Goal: Task Accomplishment & Management: Complete application form

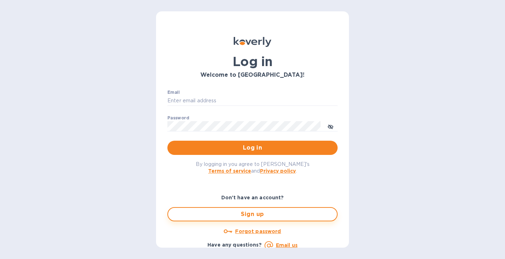
click at [267, 218] on span "Sign up" at bounding box center [253, 214] width 158 height 9
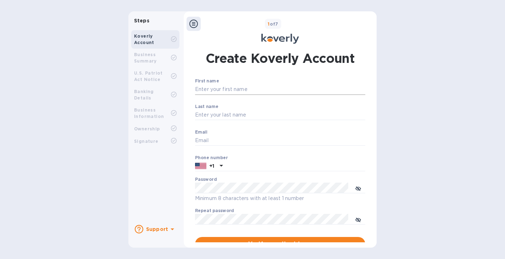
click at [250, 89] on input "First name" at bounding box center [280, 89] width 170 height 11
type input "dzd"
click at [241, 123] on p "​" at bounding box center [280, 125] width 170 height 8
click at [241, 114] on input "Last name" at bounding box center [280, 115] width 170 height 11
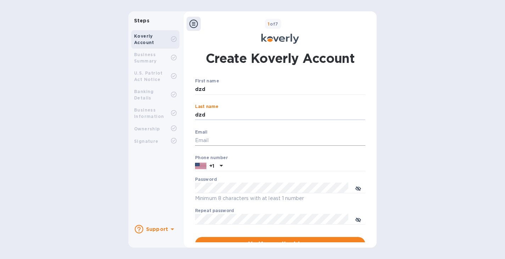
type input "dzd"
click at [219, 139] on input "Email" at bounding box center [280, 140] width 170 height 11
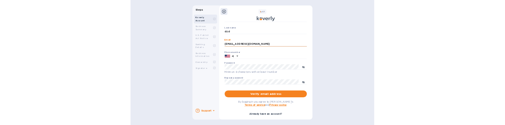
scroll to position [91, 0]
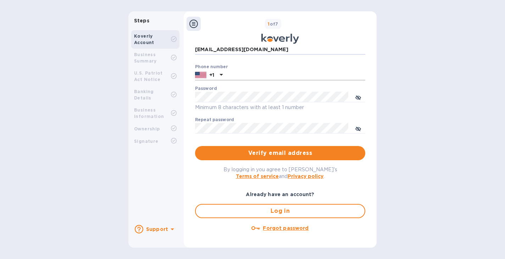
type input "[EMAIL_ADDRESS][DOMAIN_NAME]"
click at [239, 75] on input "text" at bounding box center [296, 75] width 140 height 11
drag, startPoint x: 416, startPoint y: 79, endPoint x: 421, endPoint y: 79, distance: 5.7
click at [421, 79] on div "Steps Koverly Account Business Summary U.S. Patriot Act Notice Banking Details …" at bounding box center [252, 129] width 505 height 236
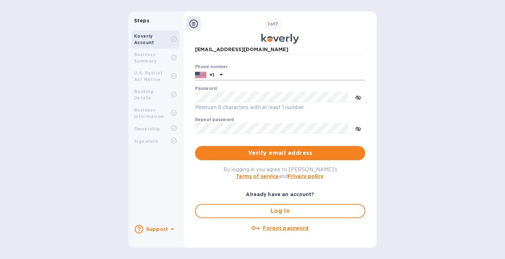
click at [267, 75] on input "text" at bounding box center [296, 75] width 140 height 11
paste input "3132004256"
type input "3132004256"
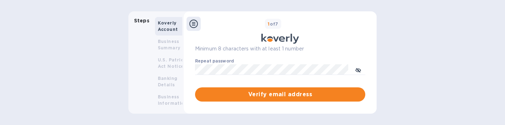
scroll to position [154, 0]
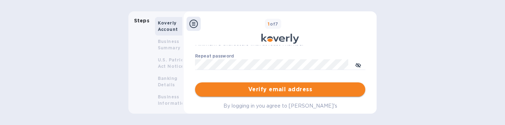
click at [279, 92] on span "Verify email address" at bounding box center [280, 89] width 159 height 9
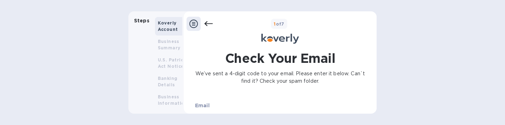
scroll to position [87, 0]
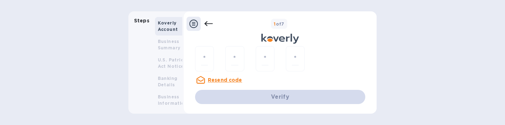
click at [226, 80] on u "Resend code" at bounding box center [225, 80] width 34 height 6
click at [206, 54] on input "number" at bounding box center [204, 58] width 7 height 13
paste input "8"
type input "8"
type input "9"
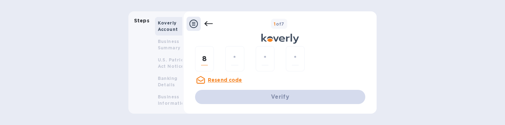
type input "4"
type input "6"
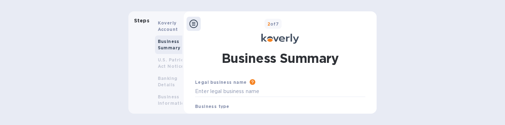
scroll to position [0, 0]
click at [254, 94] on input "text" at bounding box center [280, 91] width 170 height 11
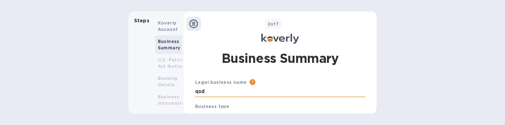
scroll to position [89, 0]
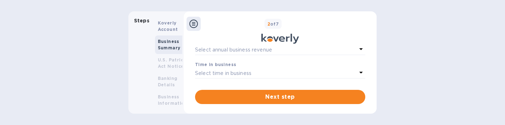
type input "qsd"
click at [241, 49] on p "Select annual business revenue" at bounding box center [233, 49] width 77 height 7
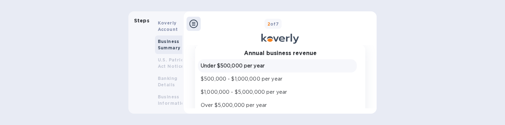
click at [236, 65] on p "Under $500,000 per year" at bounding box center [277, 65] width 153 height 7
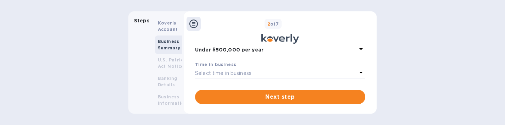
click at [235, 76] on p "Select time in business" at bounding box center [223, 73] width 56 height 7
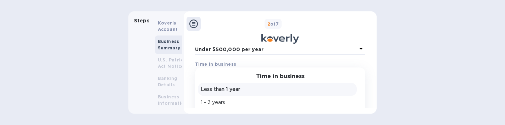
click at [235, 91] on p "Less than 1 year" at bounding box center [277, 88] width 153 height 7
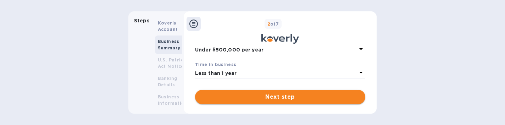
click at [261, 103] on button "Next step" at bounding box center [280, 97] width 170 height 14
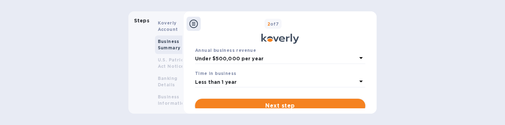
scroll to position [98, 0]
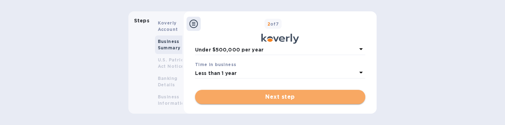
click at [285, 98] on span "Next step" at bounding box center [280, 97] width 159 height 9
click at [305, 103] on button "Next step" at bounding box center [280, 97] width 170 height 14
click at [255, 94] on span "Next step" at bounding box center [280, 97] width 159 height 9
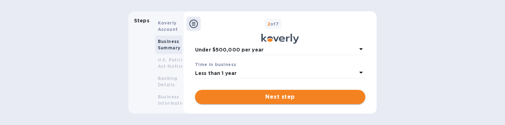
click at [310, 90] on button "Next step" at bounding box center [280, 97] width 170 height 14
click at [287, 100] on span "Next step" at bounding box center [280, 97] width 159 height 9
click at [288, 101] on span "Next step" at bounding box center [280, 97] width 159 height 9
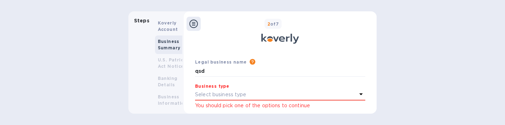
scroll to position [28, 0]
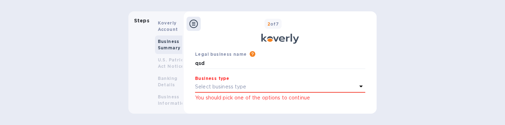
click at [234, 84] on p "Select business type" at bounding box center [220, 86] width 51 height 7
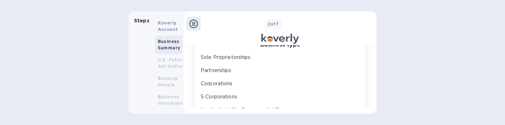
scroll to position [95, 0]
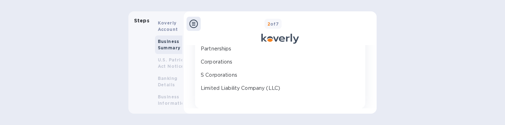
click at [237, 92] on div "Limited Liability Company (LLC)" at bounding box center [277, 88] width 156 height 10
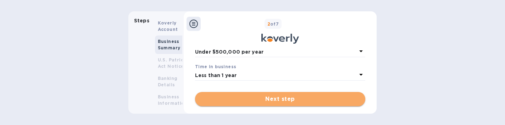
click at [242, 99] on span "Next step" at bounding box center [280, 99] width 159 height 9
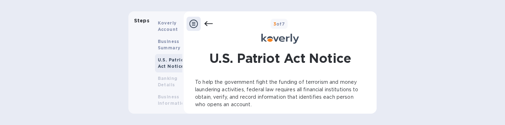
scroll to position [84, 0]
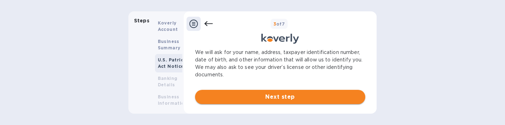
click at [267, 91] on button "Next step" at bounding box center [280, 97] width 170 height 14
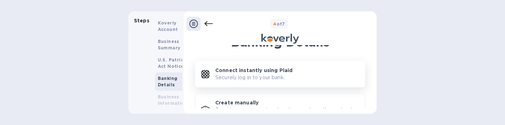
scroll to position [38, 0]
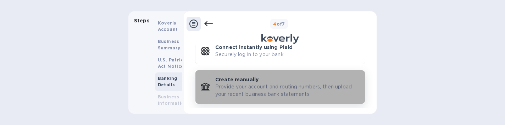
click at [315, 82] on div "Create manually Provide your account and routing numbers, then upload your rece…" at bounding box center [287, 87] width 144 height 22
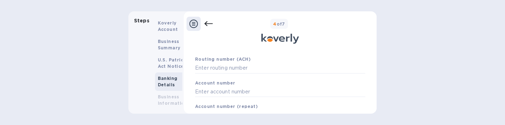
scroll to position [93, 0]
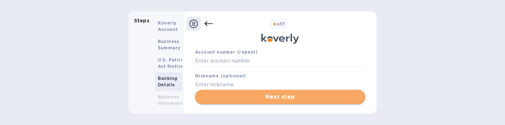
click at [302, 100] on span "Next step" at bounding box center [280, 97] width 159 height 9
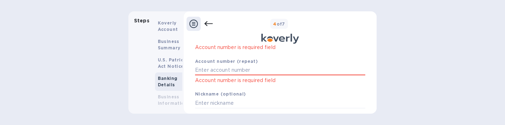
click at [167, 95] on b "Business Information" at bounding box center [173, 100] width 30 height 12
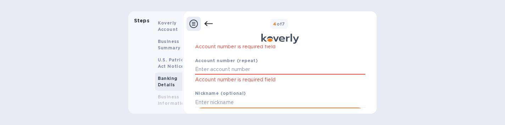
scroll to position [120, 0]
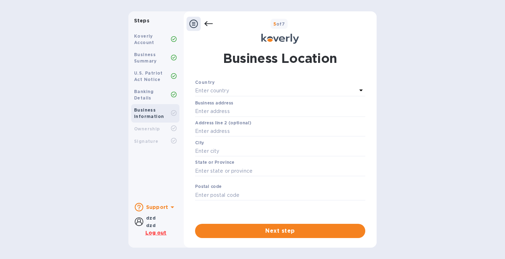
click at [159, 233] on u "Log out" at bounding box center [155, 233] width 21 height 6
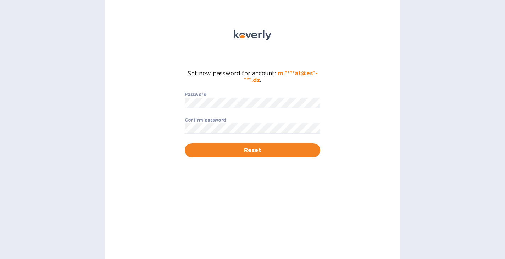
click at [228, 98] on div "Password ​" at bounding box center [253, 105] width 136 height 26
